Goal: Task Accomplishment & Management: Use online tool/utility

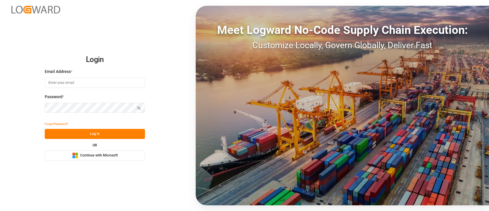
click at [95, 157] on span "Continue with Microsoft" at bounding box center [99, 155] width 38 height 5
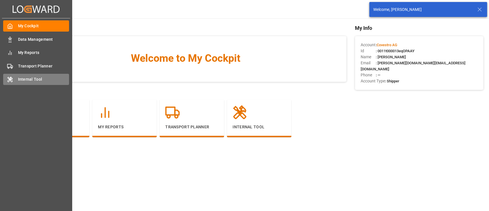
click at [12, 77] on icon at bounding box center [10, 79] width 6 height 6
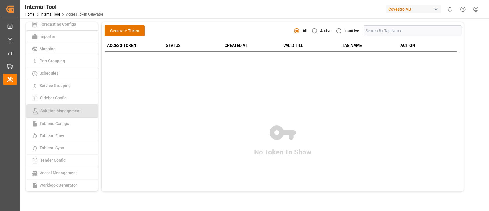
scroll to position [118, 0]
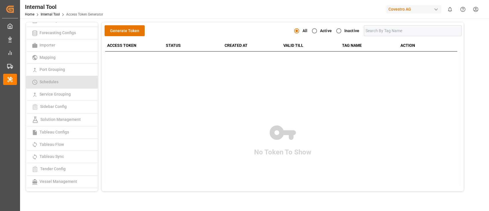
click at [66, 85] on link "Schedules" at bounding box center [62, 82] width 72 height 12
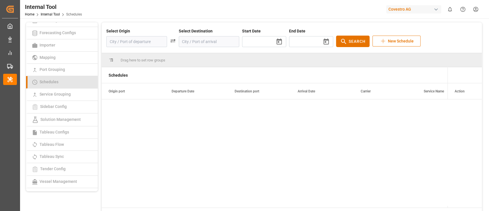
type input "[DATE]"
click at [143, 40] on input at bounding box center [136, 41] width 61 height 11
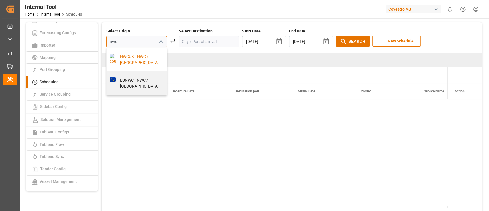
click at [133, 54] on div "NWCUK - NWC / [GEOGRAPHIC_DATA]" at bounding box center [140, 60] width 48 height 12
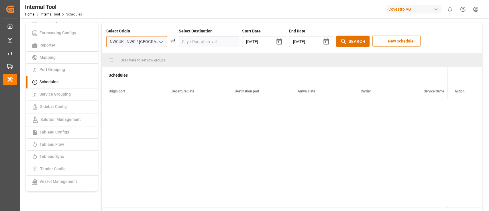
type input "NWCUK - NWC / [GEOGRAPHIC_DATA]"
click at [190, 39] on input at bounding box center [209, 41] width 61 height 11
click at [211, 42] on input at bounding box center [209, 41] width 61 height 11
paste input "VNCLI"
click at [198, 54] on div "VNCLI - Cát Lái" at bounding box center [212, 57] width 48 height 6
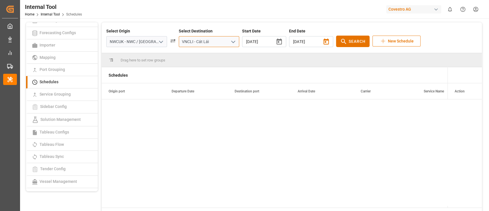
type input "VNCLI - Cát Lái"
click at [323, 40] on icon "button" at bounding box center [325, 41] width 5 height 6
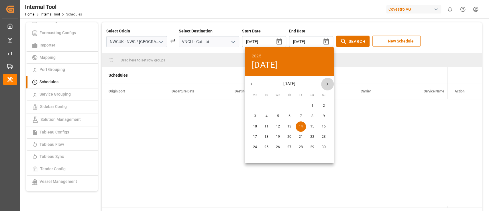
click at [330, 81] on icon "button" at bounding box center [327, 84] width 6 height 6
click at [279, 148] on p "31" at bounding box center [278, 146] width 4 height 5
type input "[DATE]"
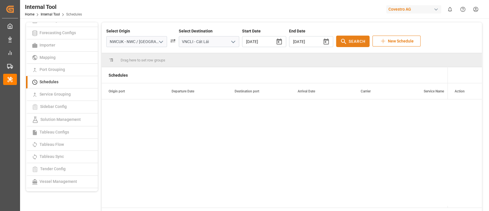
click at [341, 45] on button "Search" at bounding box center [353, 41] width 34 height 11
click at [142, 40] on input "NWCUK - NWC / [GEOGRAPHIC_DATA]" at bounding box center [136, 41] width 61 height 11
click at [131, 40] on input "NWCUK - NWC / [GEOGRAPHIC_DATA]" at bounding box center [136, 41] width 61 height 11
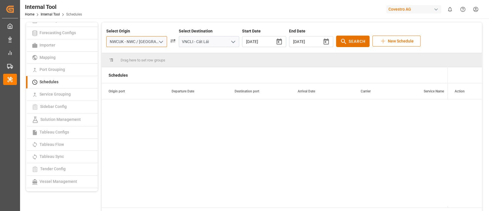
click at [131, 40] on input "NWCUK - NWC / [GEOGRAPHIC_DATA]" at bounding box center [136, 41] width 61 height 11
paste input "EUNWC"
click at [135, 54] on div "EUNWC - NWC / [GEOGRAPHIC_DATA]" at bounding box center [140, 60] width 48 height 12
type input "EUNWC - NWC / [GEOGRAPHIC_DATA]"
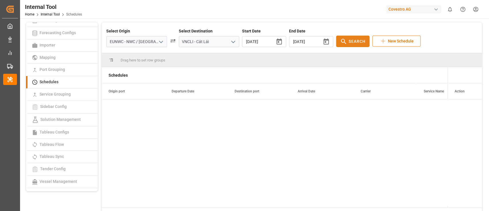
click at [340, 40] on icon at bounding box center [343, 41] width 7 height 7
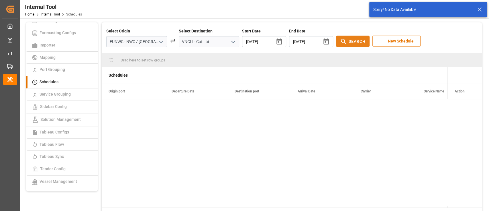
click at [340, 41] on icon at bounding box center [343, 41] width 7 height 7
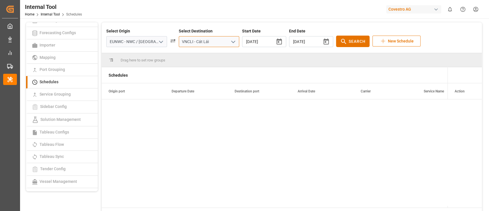
click at [202, 42] on input "VNCLI - Cát Lái" at bounding box center [209, 41] width 61 height 11
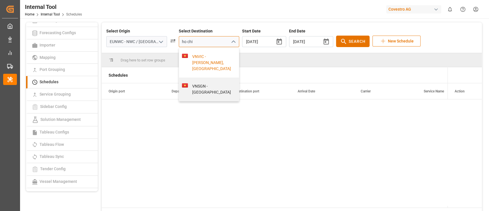
click at [202, 63] on div "VNVIC - [PERSON_NAME], [GEOGRAPHIC_DATA]" at bounding box center [212, 63] width 48 height 18
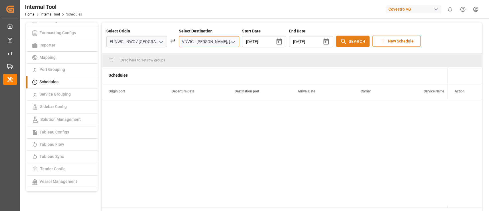
type input "VNVIC - [PERSON_NAME], [GEOGRAPHIC_DATA]"
click at [336, 45] on button "Search" at bounding box center [353, 41] width 34 height 11
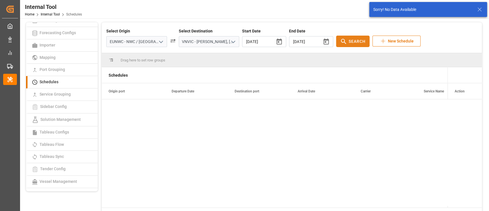
click at [336, 45] on button "Search" at bounding box center [353, 41] width 34 height 11
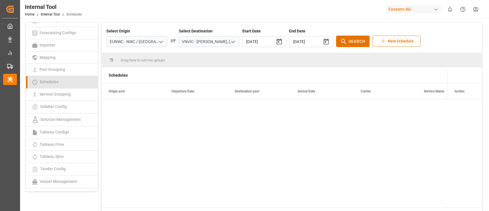
click at [60, 84] on link "Schedules" at bounding box center [62, 82] width 72 height 12
click at [126, 38] on input "EUNWC - NWC / [GEOGRAPHIC_DATA]" at bounding box center [136, 41] width 61 height 11
paste input
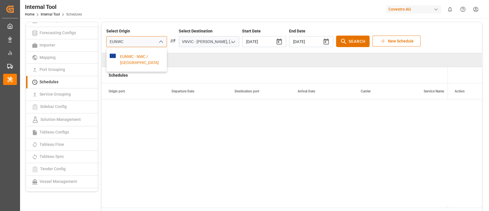
click at [132, 55] on div "EUNWC - NWC / [GEOGRAPHIC_DATA]" at bounding box center [140, 60] width 48 height 12
type input "EUNWC - NWC / [GEOGRAPHIC_DATA]"
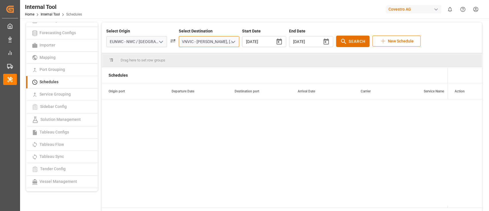
click at [195, 39] on input "VNVIC - [PERSON_NAME], [GEOGRAPHIC_DATA]" at bounding box center [209, 41] width 61 height 11
paste input "CLI"
click at [196, 50] on div "VNCLI - Cát Lái" at bounding box center [209, 56] width 60 height 17
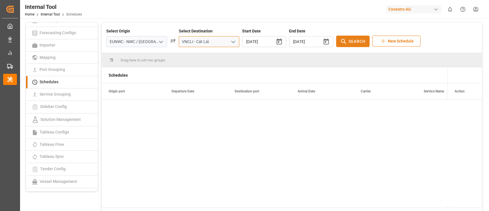
type input "VNCLI - Cát Lái"
click at [340, 44] on icon at bounding box center [343, 41] width 7 height 7
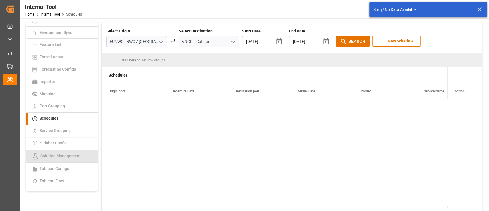
scroll to position [78, 0]
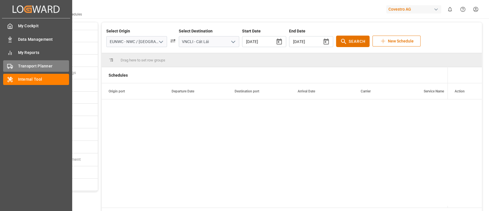
click at [38, 64] on span "Transport Planner" at bounding box center [43, 66] width 51 height 6
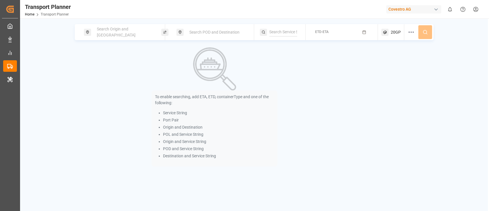
click at [211, 36] on div "Search POD and Destination" at bounding box center [217, 32] width 62 height 11
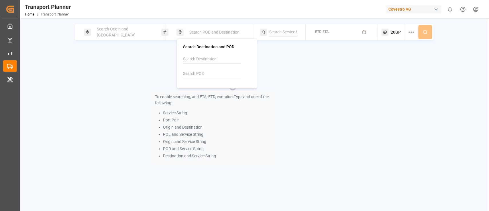
click at [209, 72] on input at bounding box center [212, 73] width 58 height 9
paste input "VNCLI"
type input "VNCLI"
click at [211, 94] on div "VNCLI Cát Lái" at bounding box center [218, 92] width 56 height 12
click at [138, 34] on div "Search Origin and [GEOGRAPHIC_DATA]" at bounding box center [124, 32] width 62 height 17
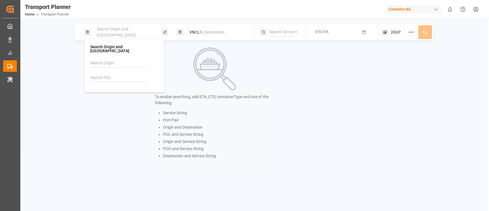
click at [110, 75] on input at bounding box center [119, 77] width 58 height 9
paste input "EUNWC"
type input "EUNWC"
click at [111, 91] on b "EUNWC" at bounding box center [112, 93] width 14 height 5
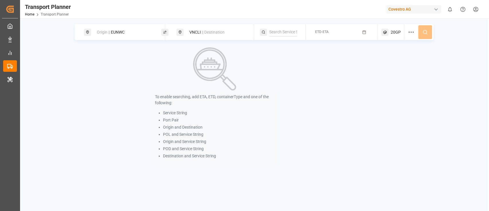
click at [212, 59] on img at bounding box center [214, 68] width 43 height 43
click at [322, 32] on span "ETD-ETA" at bounding box center [321, 32] width 13 height 4
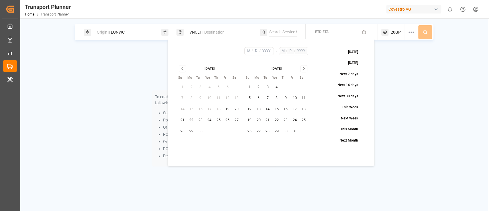
click at [225, 109] on button "19" at bounding box center [227, 109] width 9 height 9
type input "9"
type input "19"
type input "2025"
click at [305, 69] on icon "Go to next month" at bounding box center [304, 68] width 7 height 7
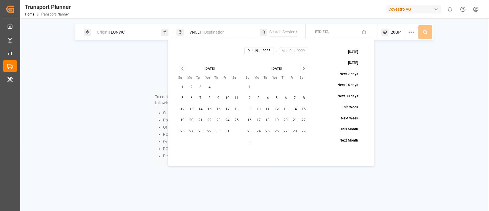
click at [249, 142] on button "30" at bounding box center [249, 142] width 9 height 9
type input "11"
type input "30"
type input "2025"
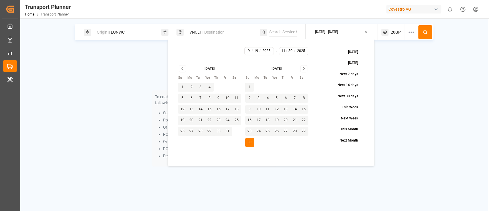
click at [281, 34] on input at bounding box center [283, 32] width 28 height 9
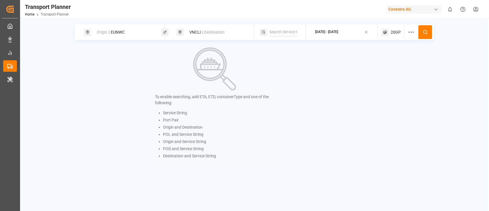
click at [420, 30] on button at bounding box center [425, 32] width 14 height 14
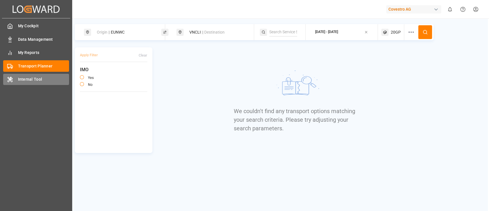
click at [8, 74] on div "Internal Tool Internal Tool" at bounding box center [36, 79] width 66 height 11
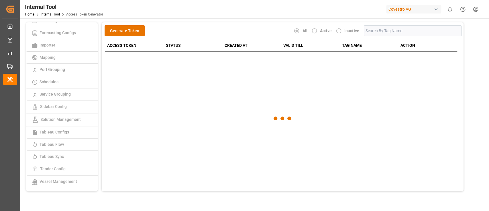
scroll to position [139, 0]
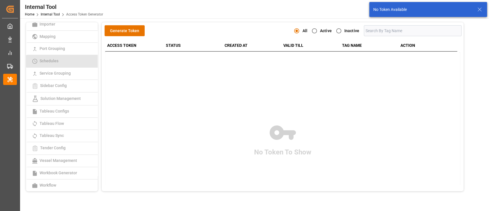
click at [58, 63] on link "Schedules" at bounding box center [62, 61] width 72 height 12
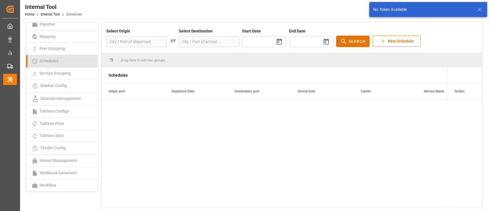
type input "[DATE]"
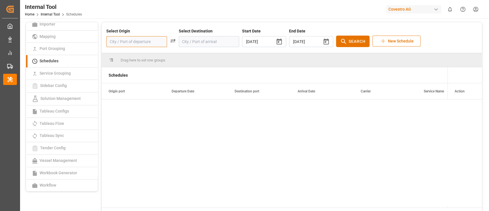
click at [132, 38] on input at bounding box center [136, 41] width 61 height 11
paste input "EUNWC"
click at [127, 56] on div "EUNWC - NWC / [GEOGRAPHIC_DATA]" at bounding box center [140, 60] width 48 height 12
type input "EUNWC - NWC / [GEOGRAPHIC_DATA]"
click at [201, 47] on div "Select Origin EUNWC - NWC / [GEOGRAPHIC_DATA] Select Destination Start Date [DA…" at bounding box center [292, 37] width 380 height 31
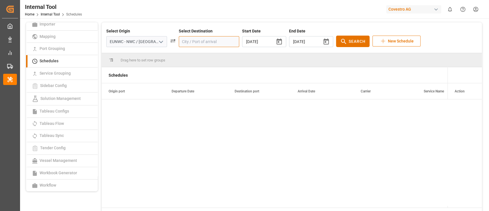
click at [201, 46] on input at bounding box center [209, 41] width 61 height 11
paste input "VNCLI"
click at [195, 56] on div "VNCLI - Cát Lái" at bounding box center [212, 57] width 48 height 6
type input "VNCLI - Cát Lái"
click at [347, 47] on div "Select Origin EUNWC - NWC / [GEOGRAPHIC_DATA] Select Destination VNCLI - Cát Lá…" at bounding box center [292, 37] width 380 height 31
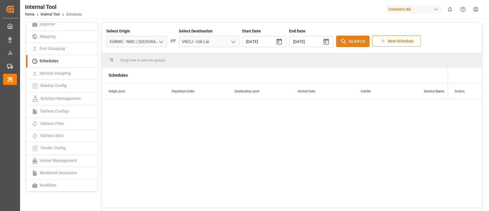
click at [349, 42] on span "Search" at bounding box center [357, 41] width 17 height 6
click at [349, 40] on span "Search" at bounding box center [357, 41] width 17 height 6
click at [147, 44] on input "EUNWC - NWC / [GEOGRAPHIC_DATA]" at bounding box center [136, 41] width 61 height 11
click at [143, 44] on input "EUNWC - NWC / [GEOGRAPHIC_DATA]" at bounding box center [136, 41] width 61 height 11
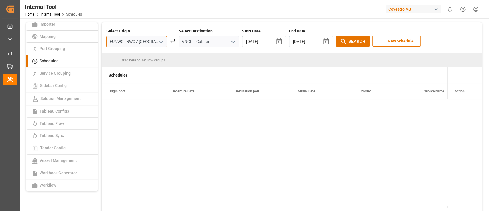
click at [143, 44] on input "EUNWC - NWC / [GEOGRAPHIC_DATA]" at bounding box center [136, 41] width 61 height 11
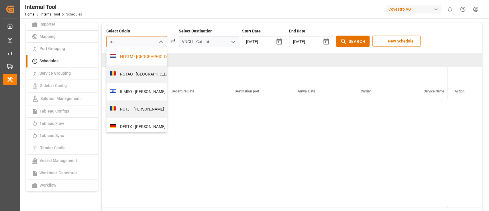
click at [131, 60] on div "NLRTM - [GEOGRAPHIC_DATA]" at bounding box center [153, 57] width 74 height 6
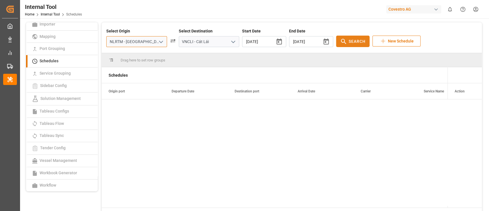
type input "NLRTM - [GEOGRAPHIC_DATA]"
click at [349, 40] on span "Search" at bounding box center [357, 41] width 17 height 6
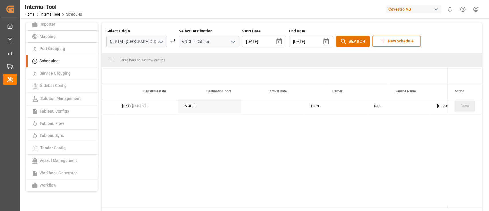
scroll to position [0, 23]
click at [140, 44] on input "NLRTM - [GEOGRAPHIC_DATA]" at bounding box center [136, 41] width 61 height 11
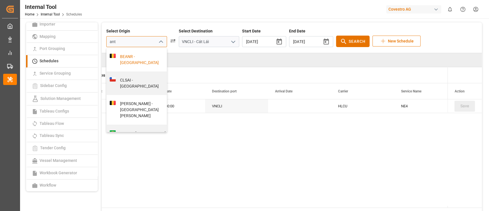
click at [144, 58] on div "BEANR - [GEOGRAPHIC_DATA]" at bounding box center [144, 60] width 56 height 12
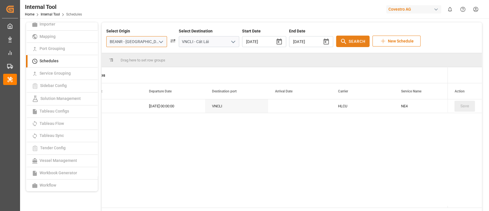
type input "BEANR - [GEOGRAPHIC_DATA]"
click at [340, 43] on icon at bounding box center [343, 41] width 7 height 7
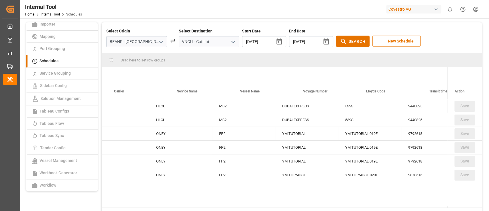
scroll to position [0, 0]
